Goal: Task Accomplishment & Management: Use online tool/utility

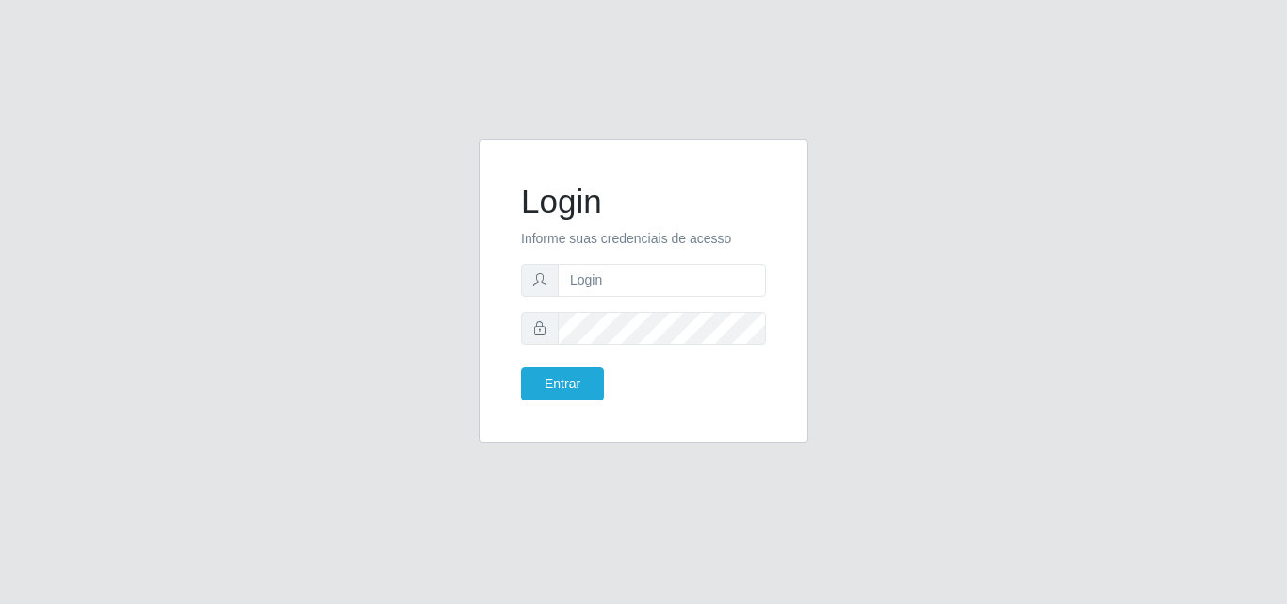
type input "ana@saullus"
click at [574, 389] on button "Entrar" at bounding box center [562, 383] width 83 height 33
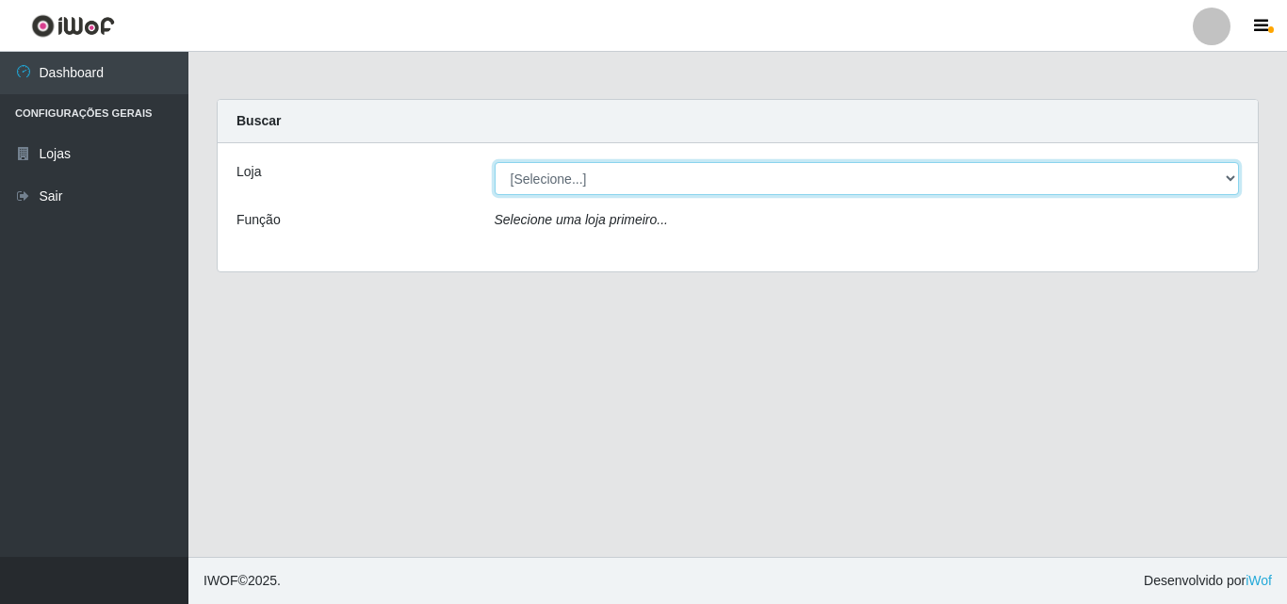
drag, startPoint x: 1233, startPoint y: 177, endPoint x: 1216, endPoint y: 188, distance: 21.2
click at [1233, 177] on select "[Selecione...] Saullus Supermercados" at bounding box center [867, 178] width 745 height 33
select select "423"
click at [495, 162] on select "[Selecione...] Saullus Supermercados" at bounding box center [867, 178] width 745 height 33
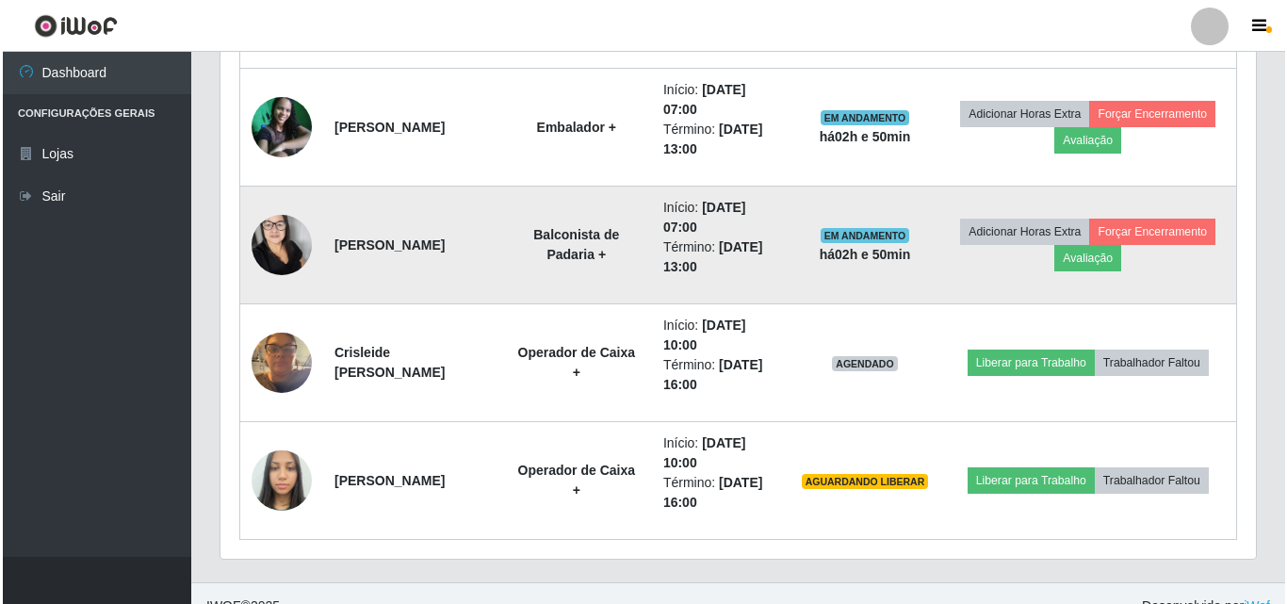
scroll to position [1019, 0]
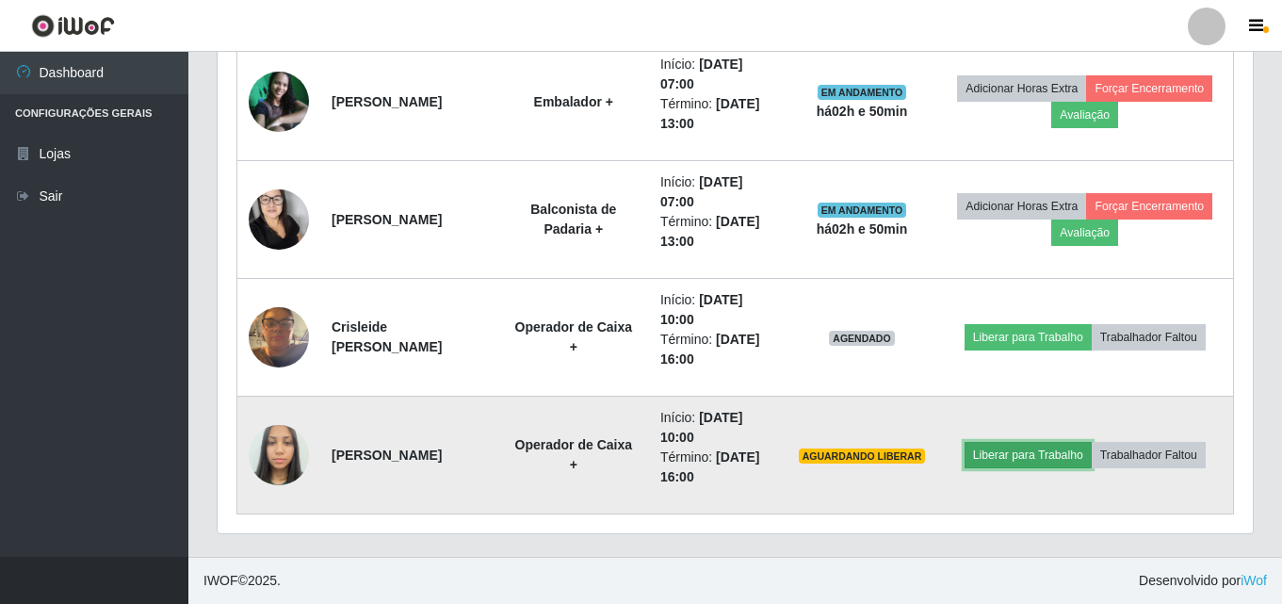
click at [997, 442] on button "Liberar para Trabalho" at bounding box center [1028, 455] width 127 height 26
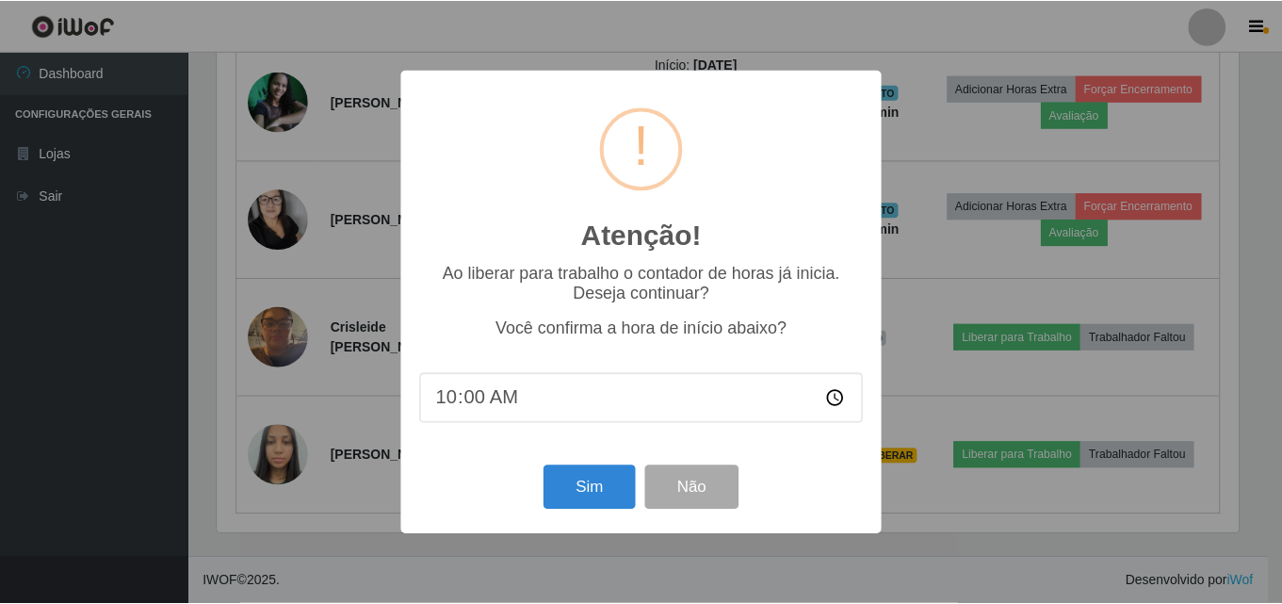
scroll to position [391, 1026]
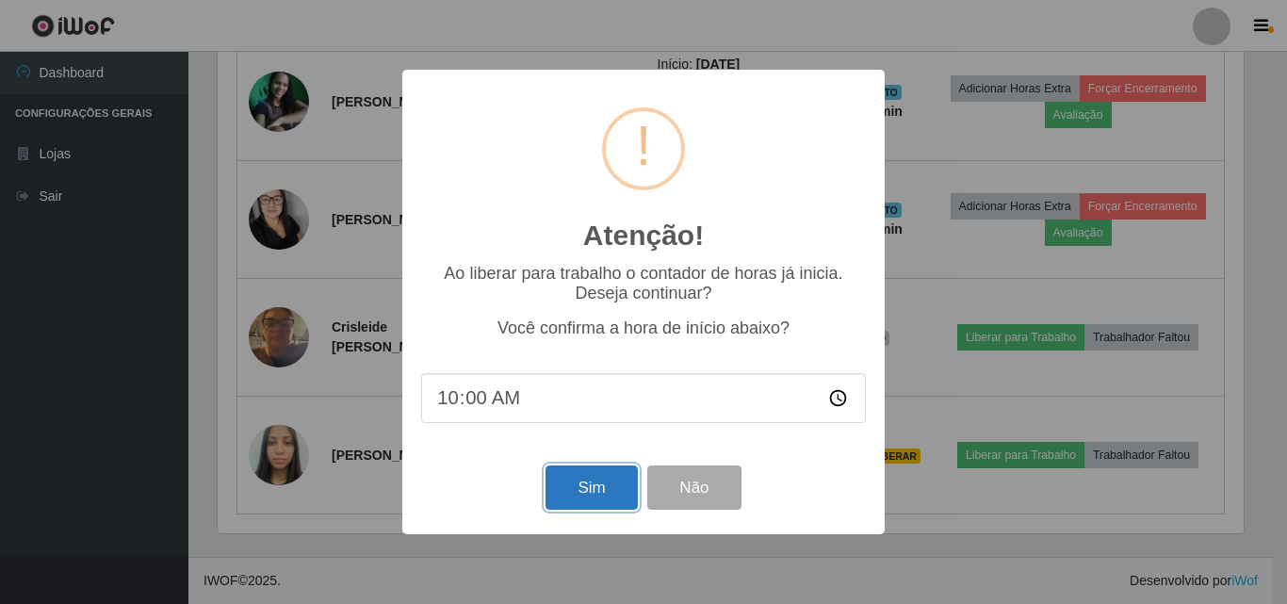
click at [618, 497] on button "Sim" at bounding box center [591, 487] width 91 height 44
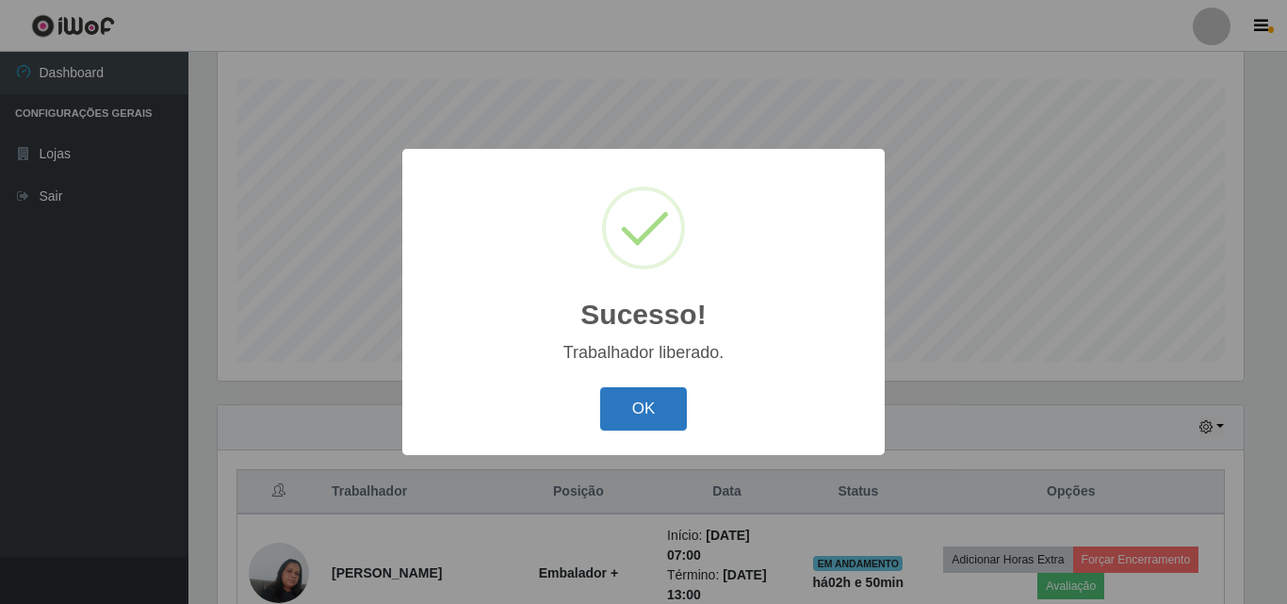
click at [660, 410] on button "OK" at bounding box center [644, 409] width 88 height 44
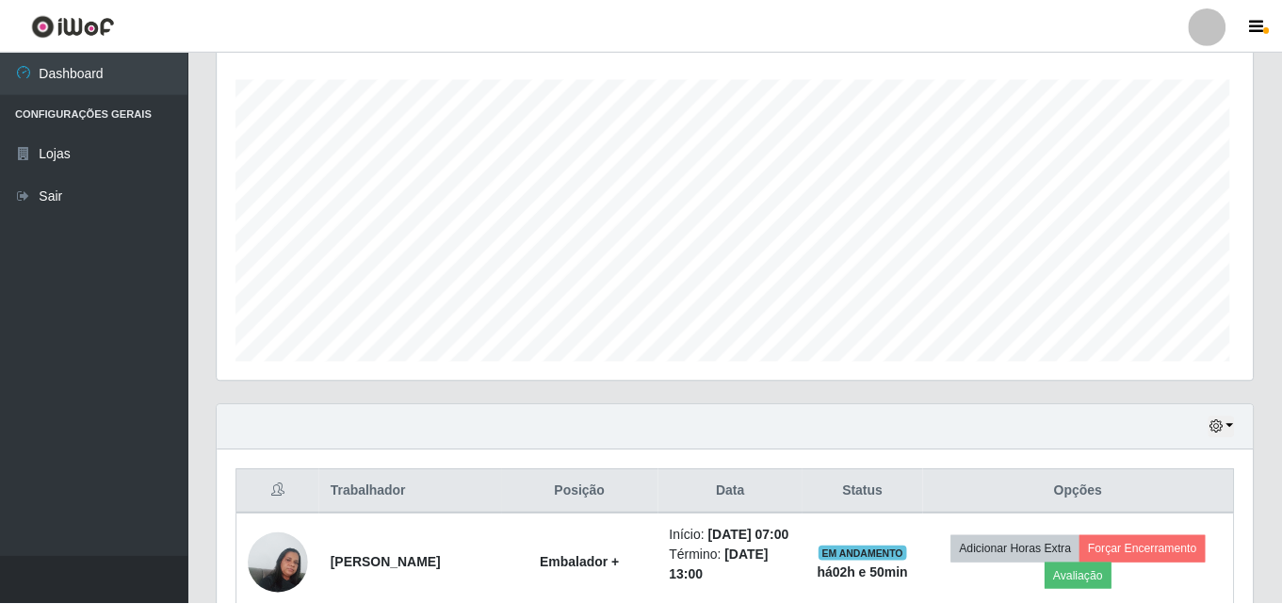
scroll to position [391, 1036]
